Goal: Information Seeking & Learning: Learn about a topic

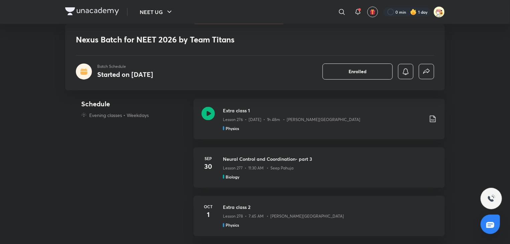
scroll to position [443, 0]
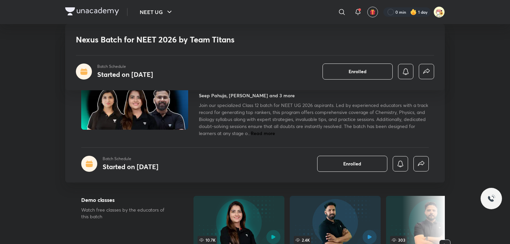
scroll to position [427, 0]
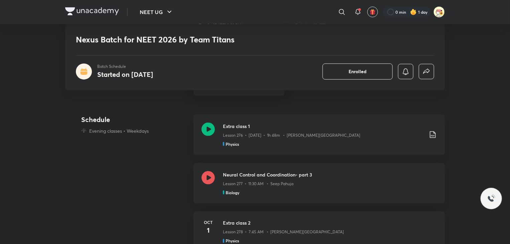
click at [210, 171] on div at bounding box center [207, 183] width 13 height 24
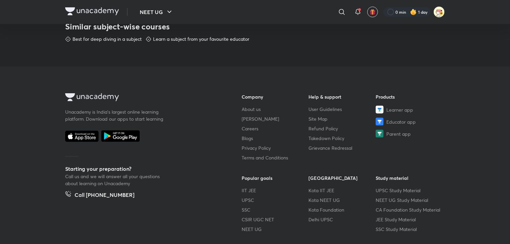
scroll to position [404, 0]
